Goal: Transaction & Acquisition: Purchase product/service

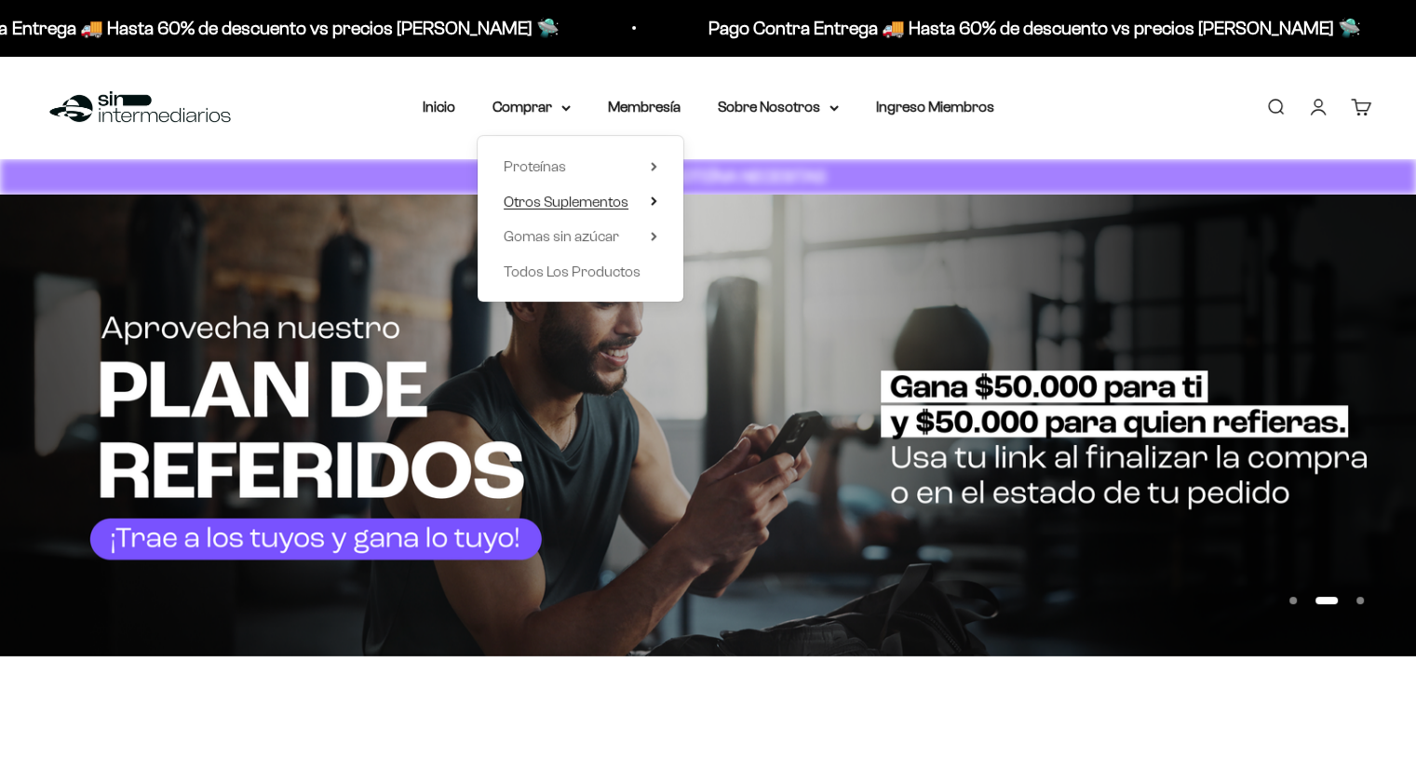
click at [656, 198] on icon at bounding box center [654, 200] width 7 height 9
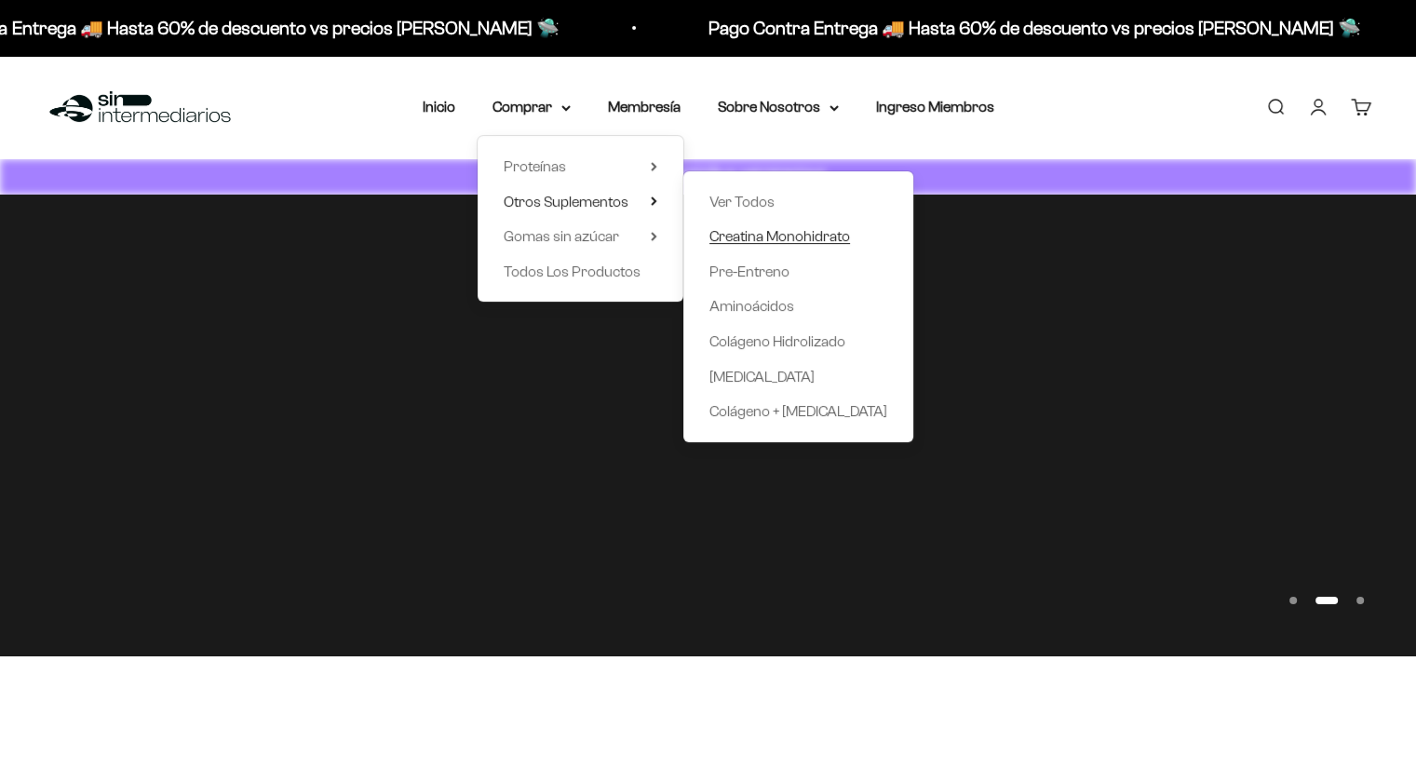
click at [767, 240] on span "Creatina Monohidrato" at bounding box center [780, 236] width 141 height 16
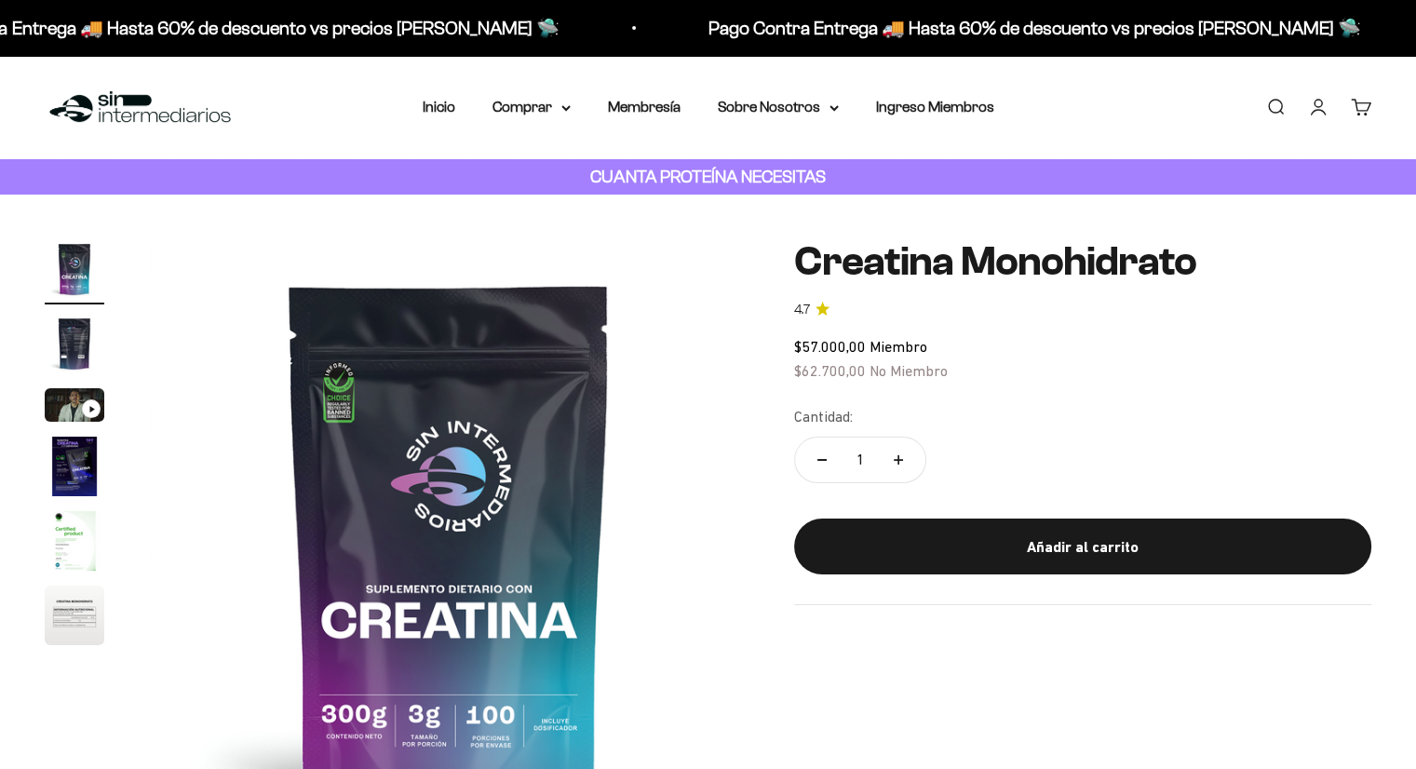
click at [909, 457] on button "Aumentar cantidad" at bounding box center [899, 460] width 54 height 45
type input "2"
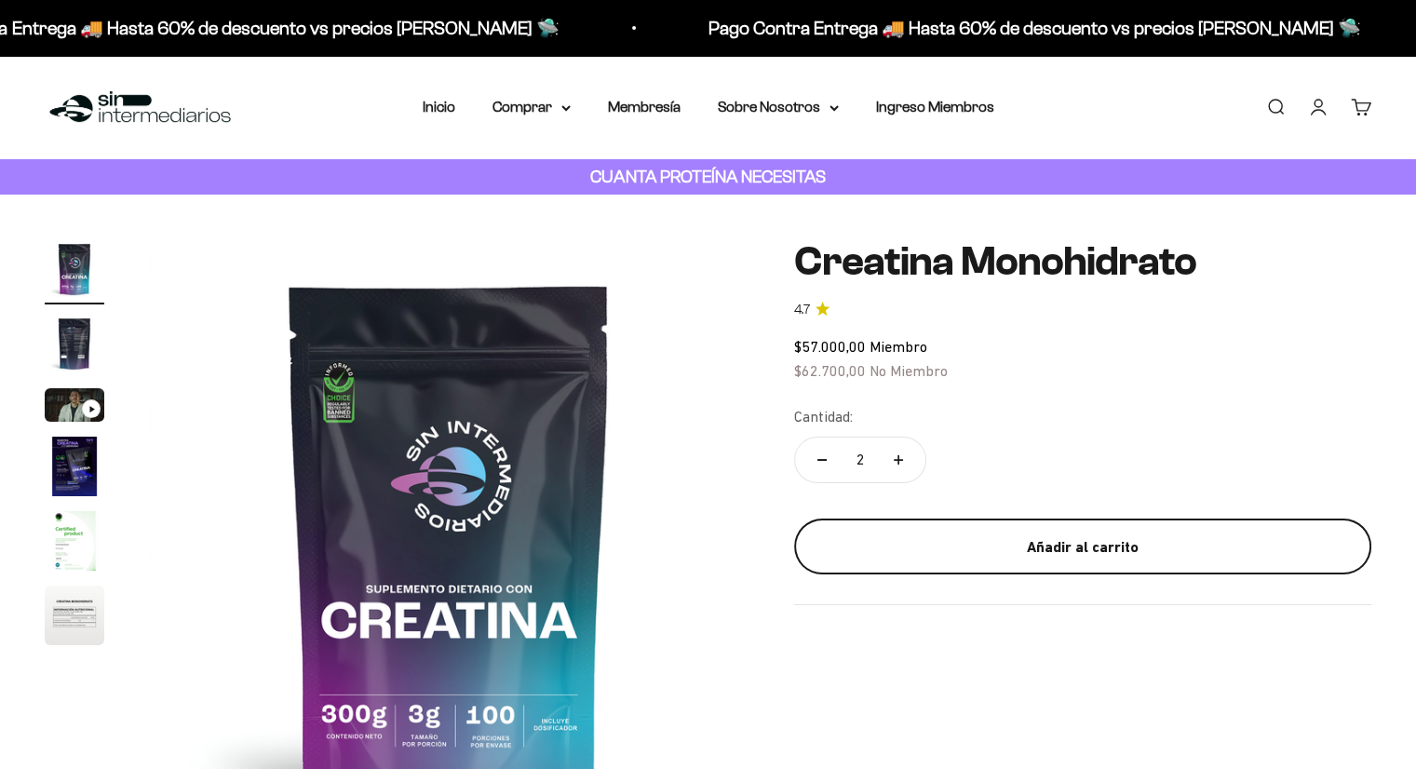
click at [1036, 540] on div "Añadir al carrito" at bounding box center [1083, 547] width 503 height 24
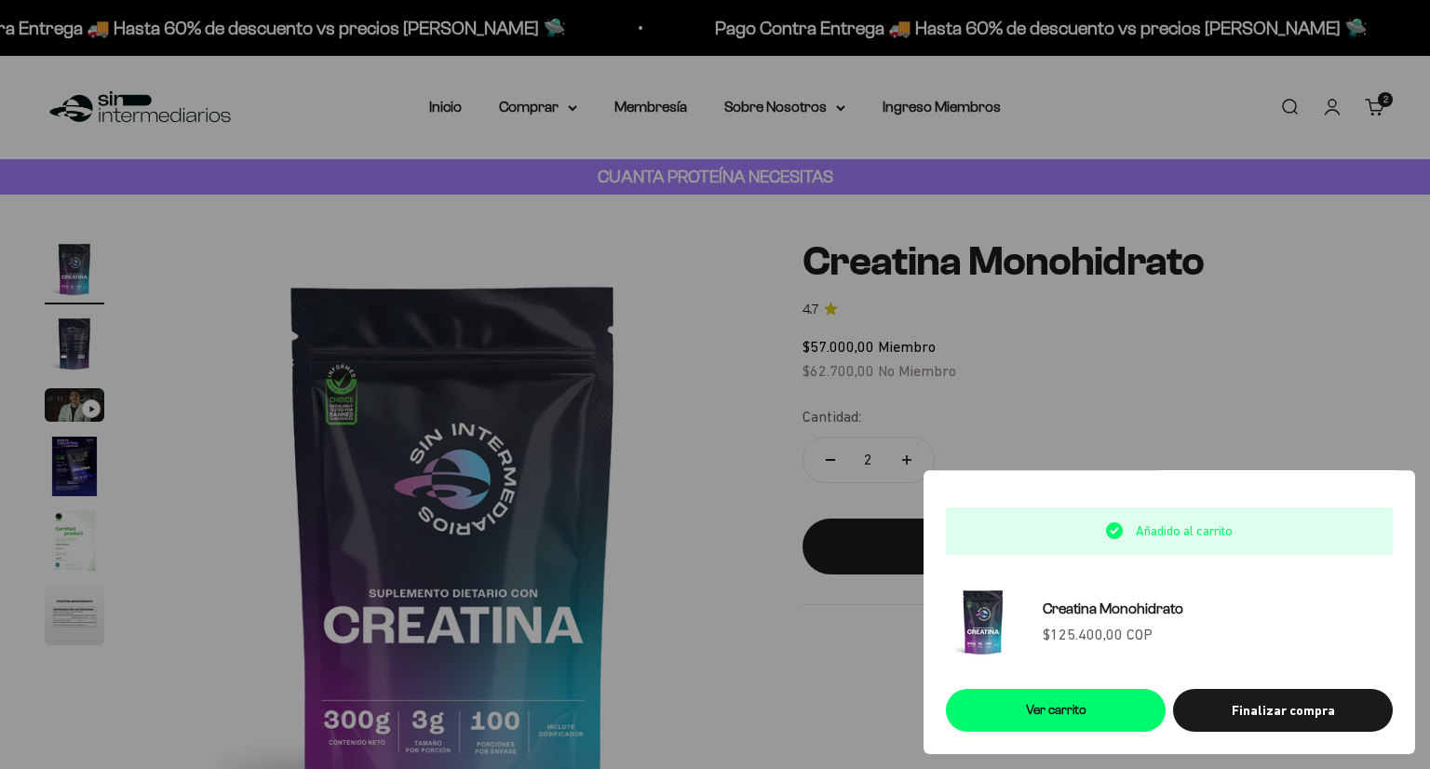
click at [641, 244] on div at bounding box center [715, 384] width 1430 height 769
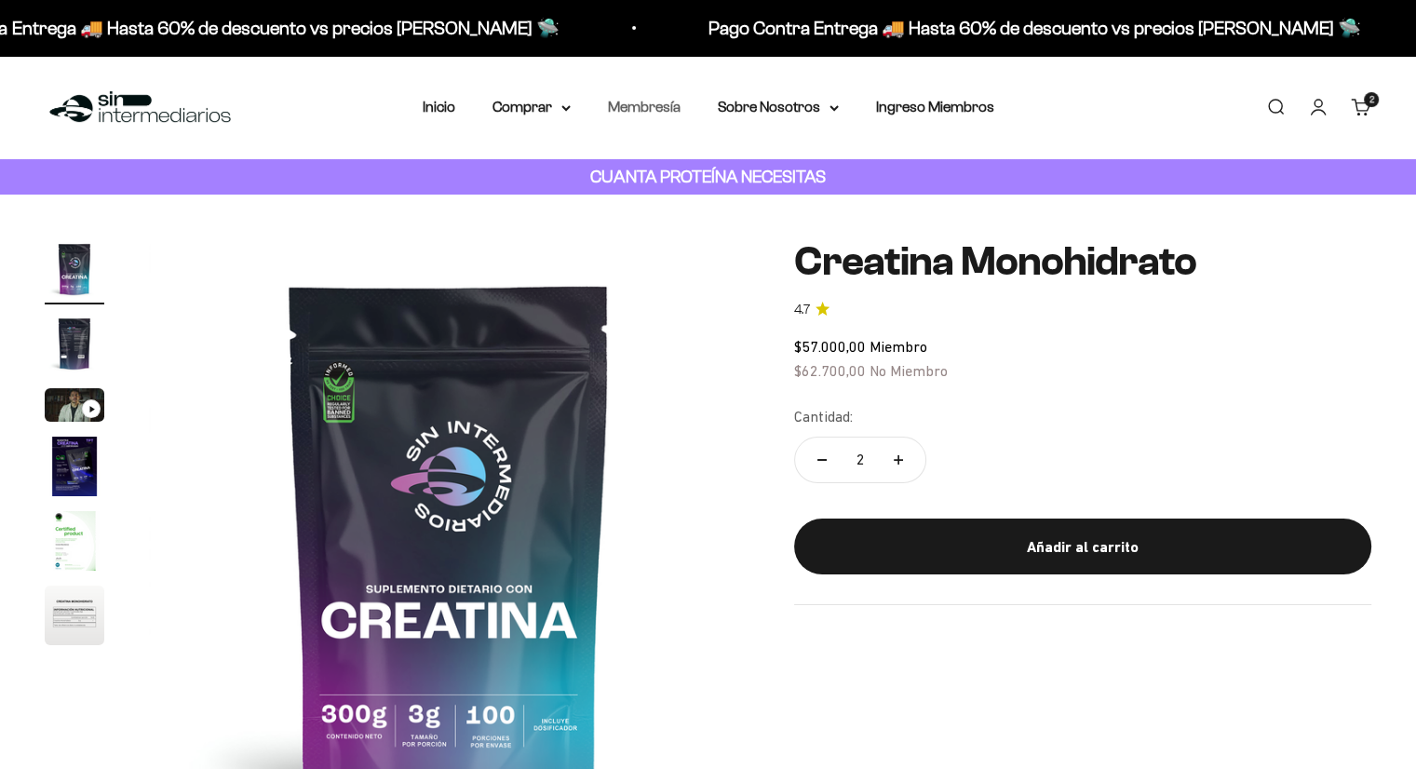
click at [648, 104] on link "Membresía" at bounding box center [644, 107] width 73 height 16
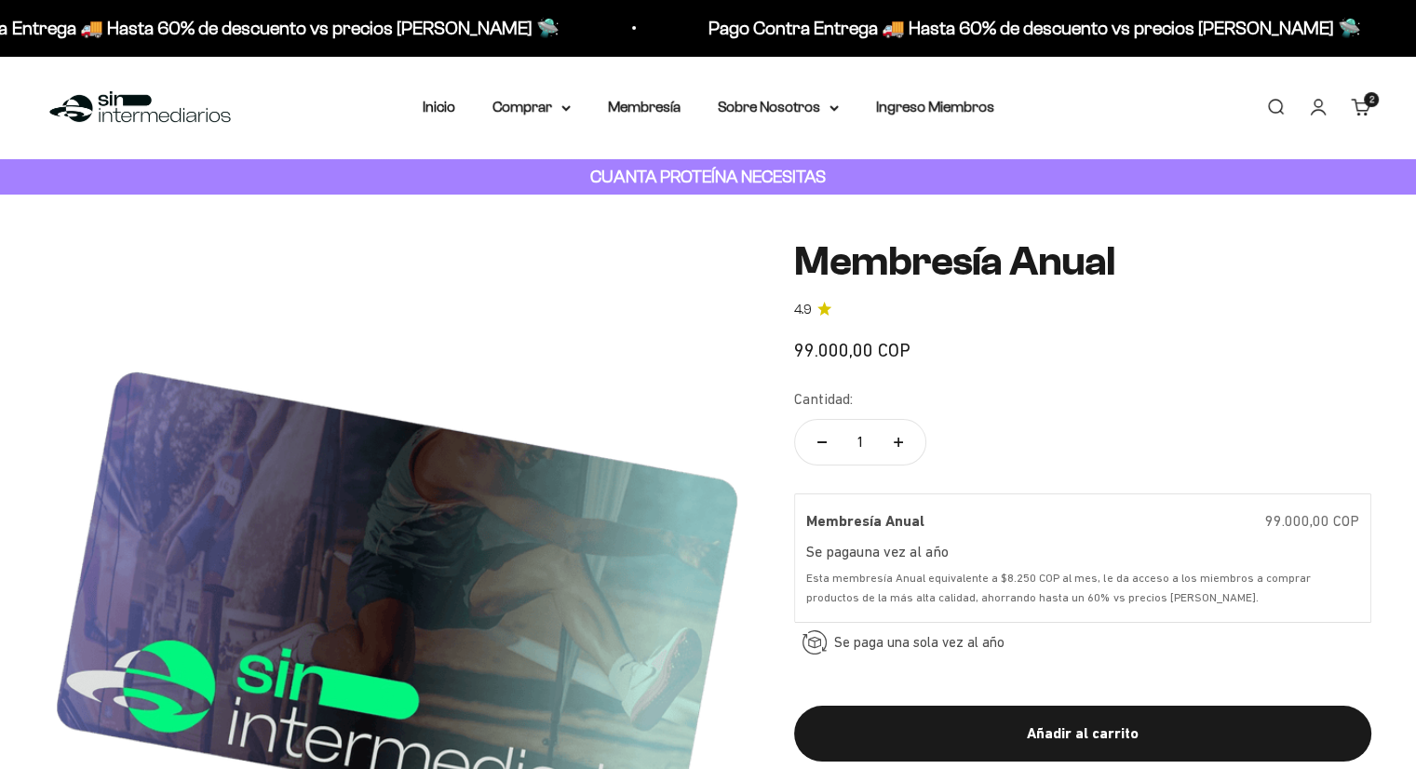
click at [1091, 736] on div "Añadir al carrito" at bounding box center [1083, 734] width 503 height 24
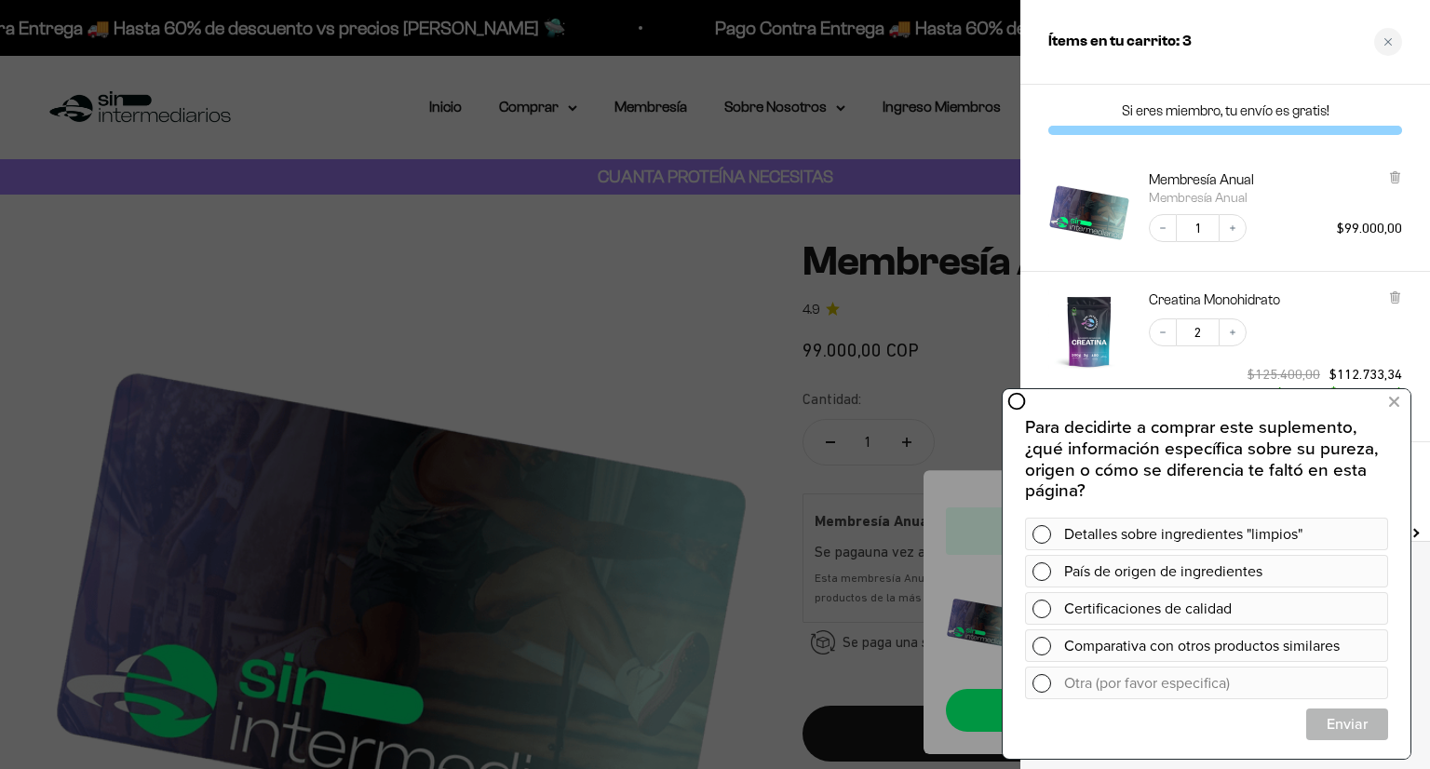
click at [1047, 371] on div "Creatina Monohidrato Decrease quantity 2 Increase quantity $125.400,00 $112.733…" at bounding box center [1216, 347] width 372 height 151
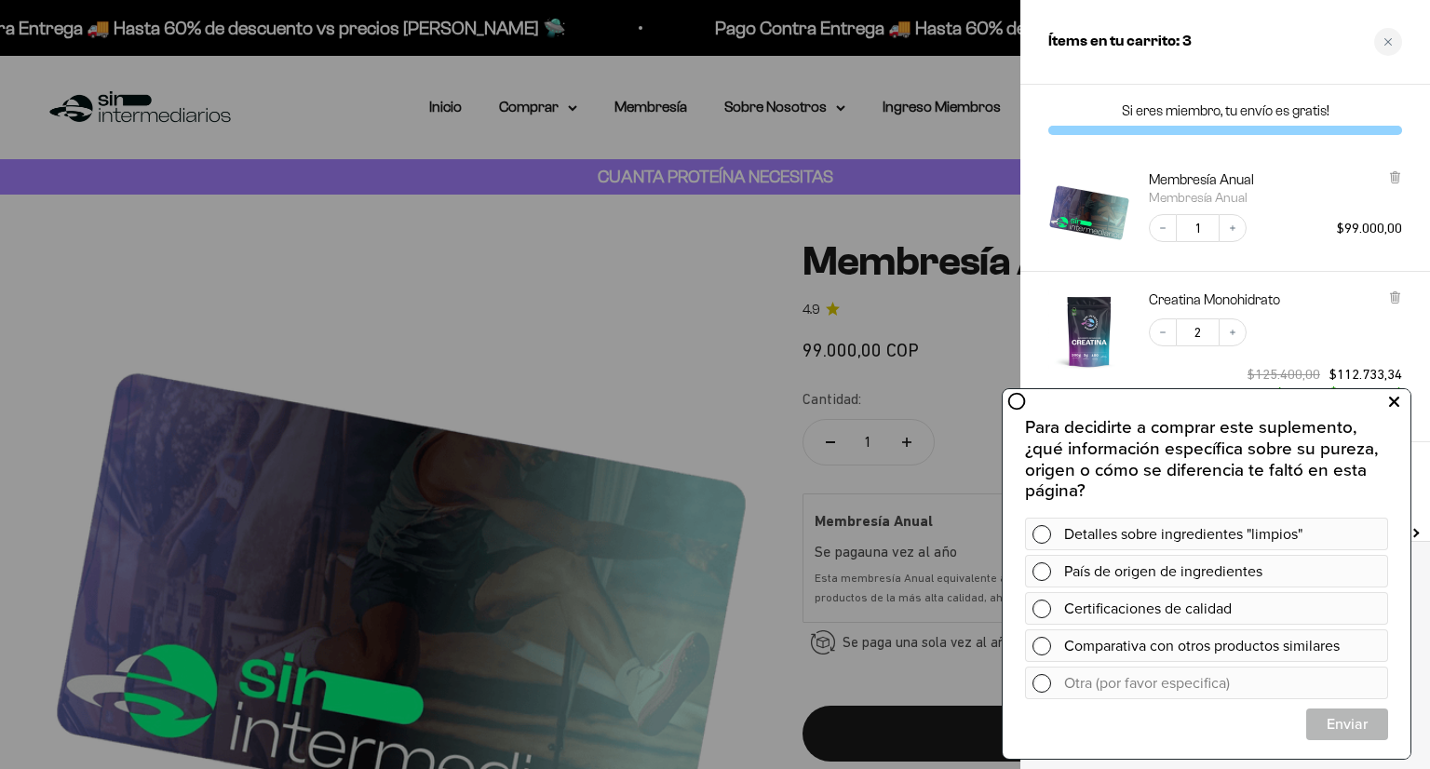
click at [1390, 408] on icon at bounding box center [1394, 402] width 10 height 24
